Goal: Find specific page/section: Find specific page/section

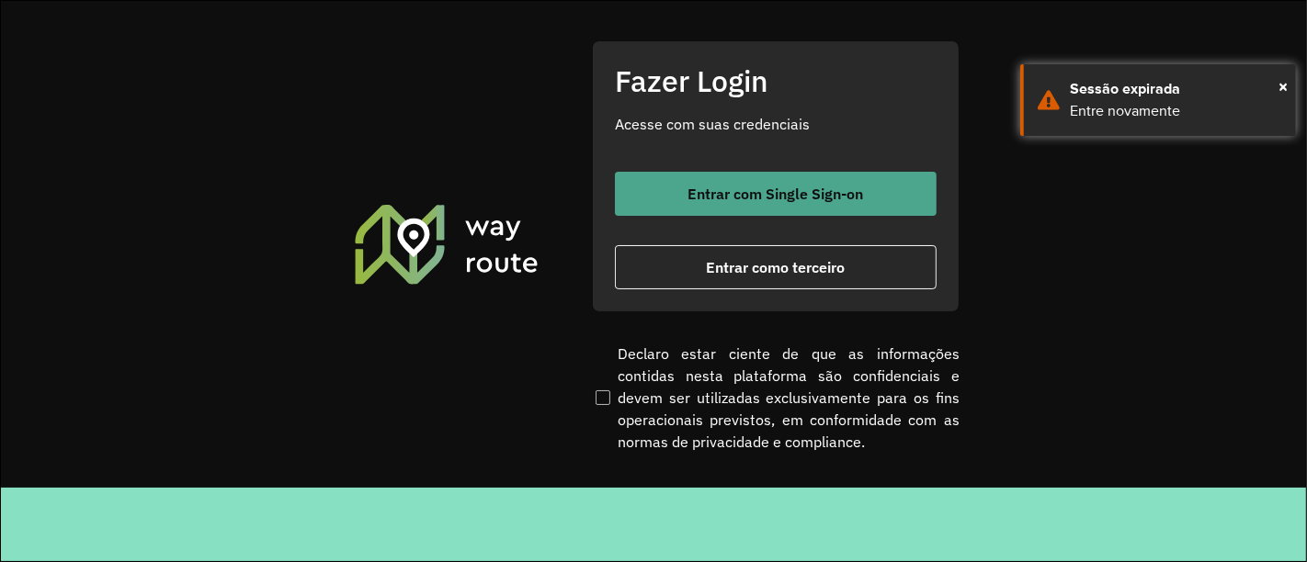
click at [846, 192] on span "Entrar com Single Sign-on" at bounding box center [776, 194] width 176 height 15
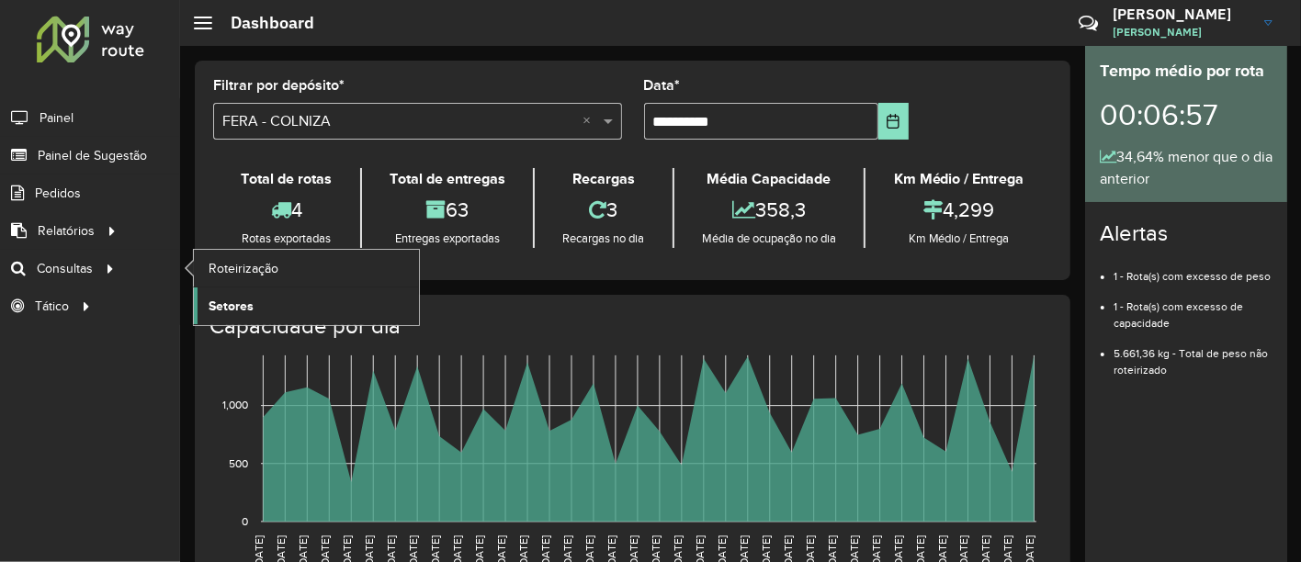
click at [221, 303] on span "Setores" at bounding box center [231, 306] width 45 height 19
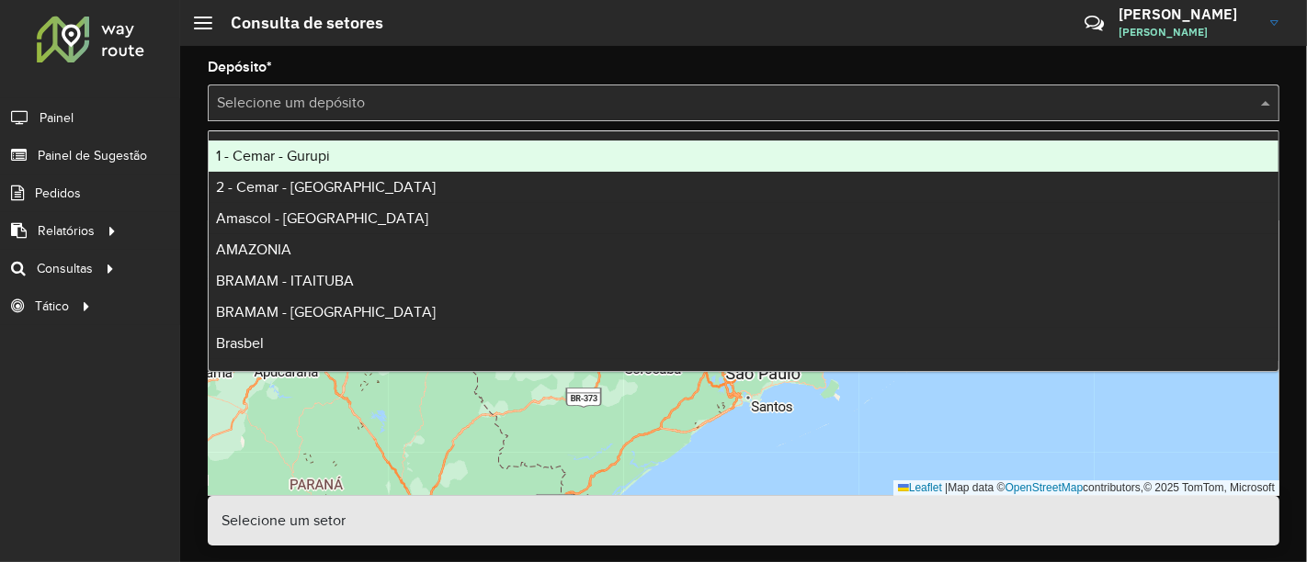
drag, startPoint x: 425, startPoint y: 114, endPoint x: 447, endPoint y: 105, distance: 23.9
click at [447, 105] on div "Selecione um depósito" at bounding box center [744, 103] width 1072 height 37
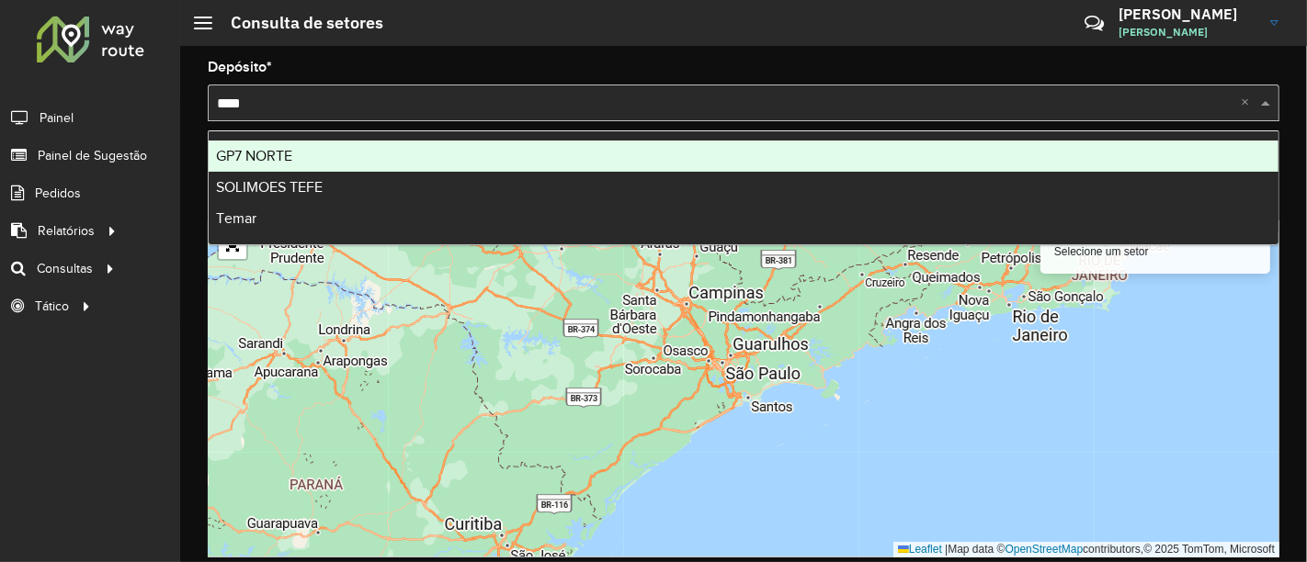
type input "*****"
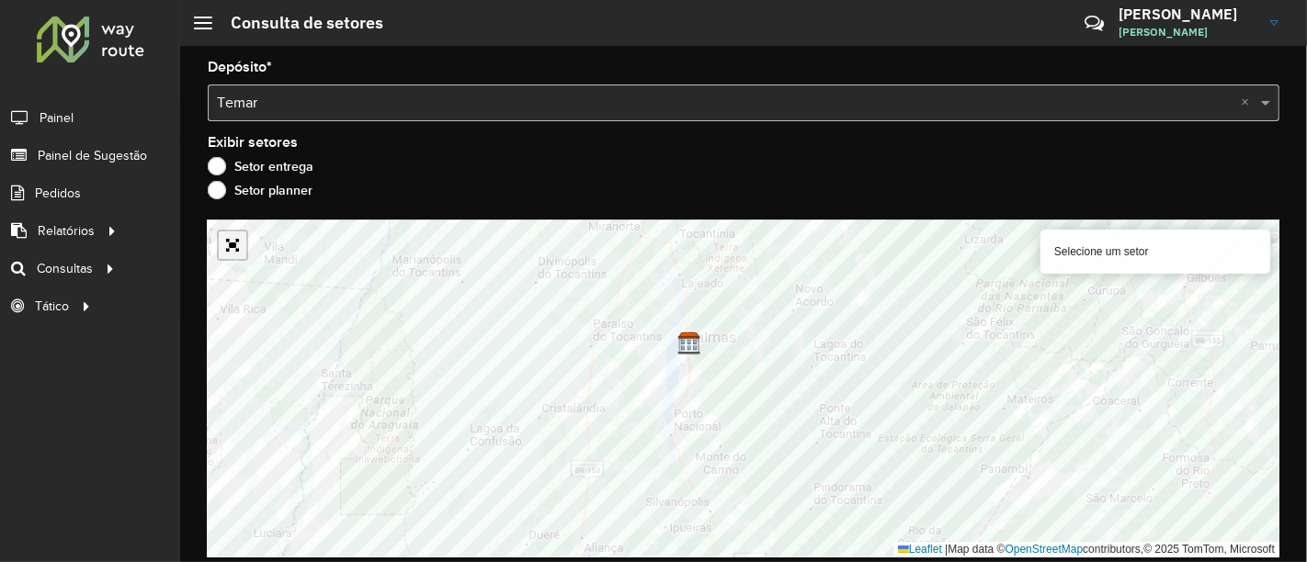
click at [243, 249] on link "Abrir mapa em tela cheia" at bounding box center [233, 246] width 28 height 28
